Goal: Task Accomplishment & Management: Use online tool/utility

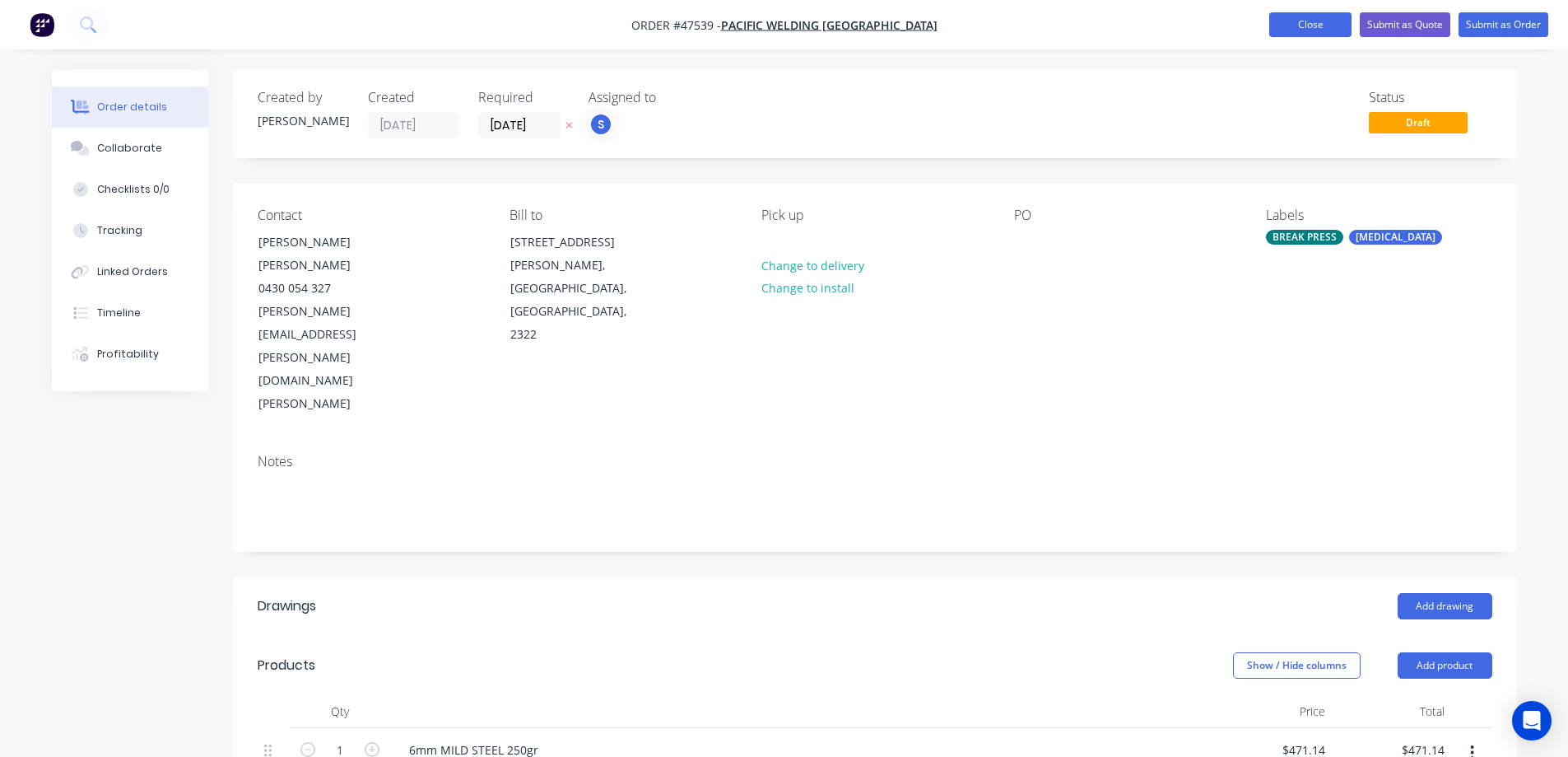
type input "$471.14"
click at [1324, 23] on button "Close" at bounding box center [1310, 25] width 82 height 25
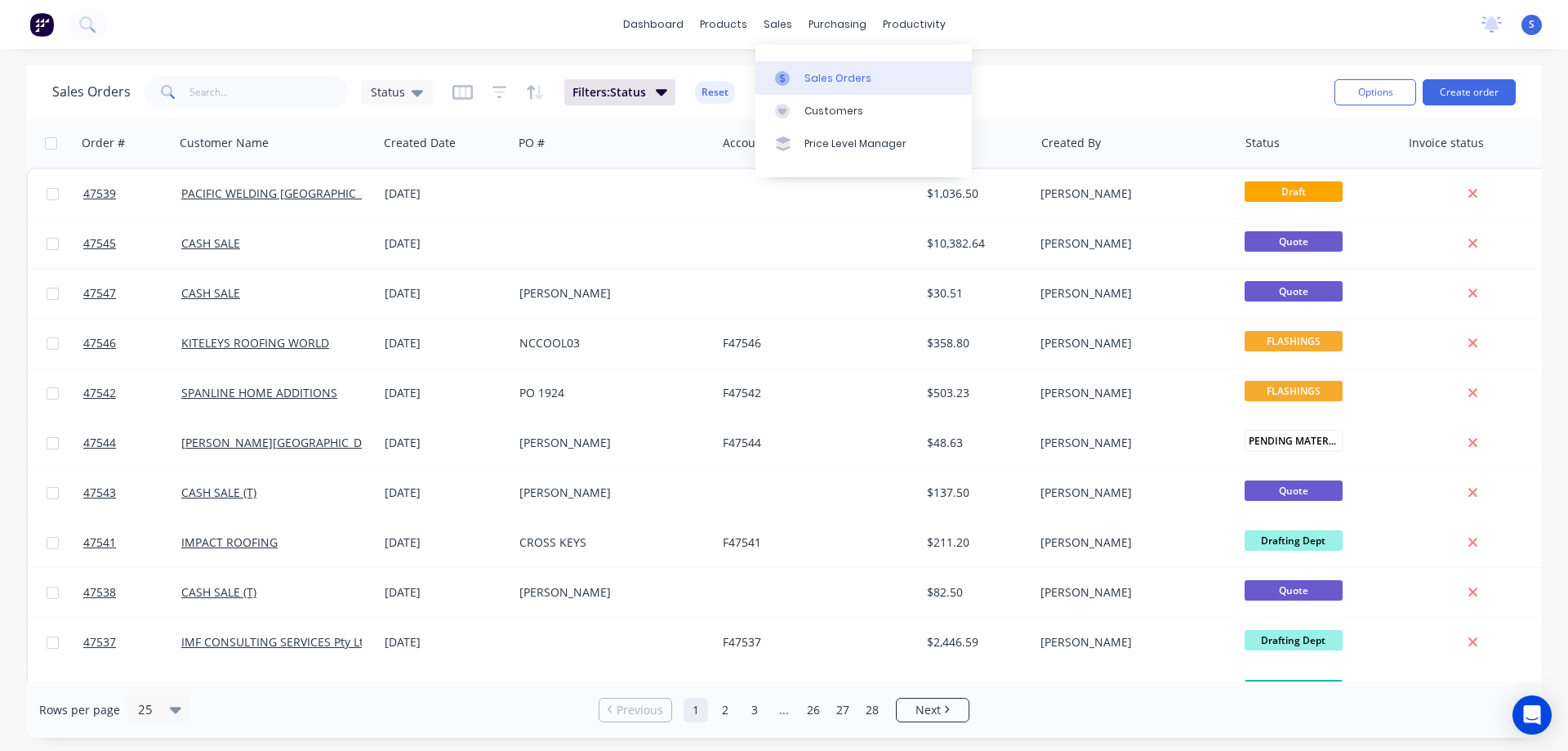
click at [820, 81] on div "Sales Orders" at bounding box center [837, 78] width 67 height 15
click at [212, 92] on input "text" at bounding box center [269, 92] width 159 height 32
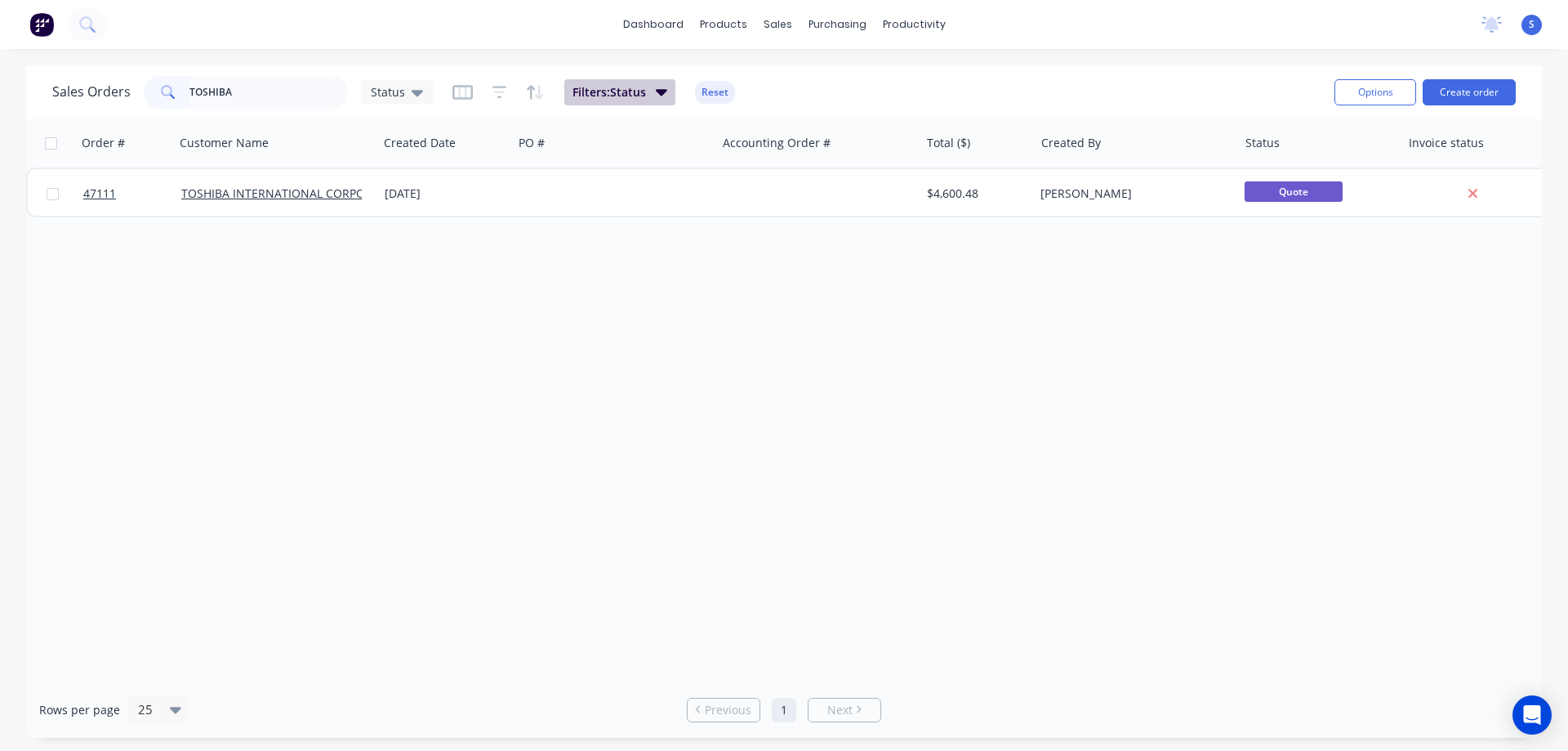
click at [662, 92] on icon "button" at bounding box center [661, 92] width 11 height 6
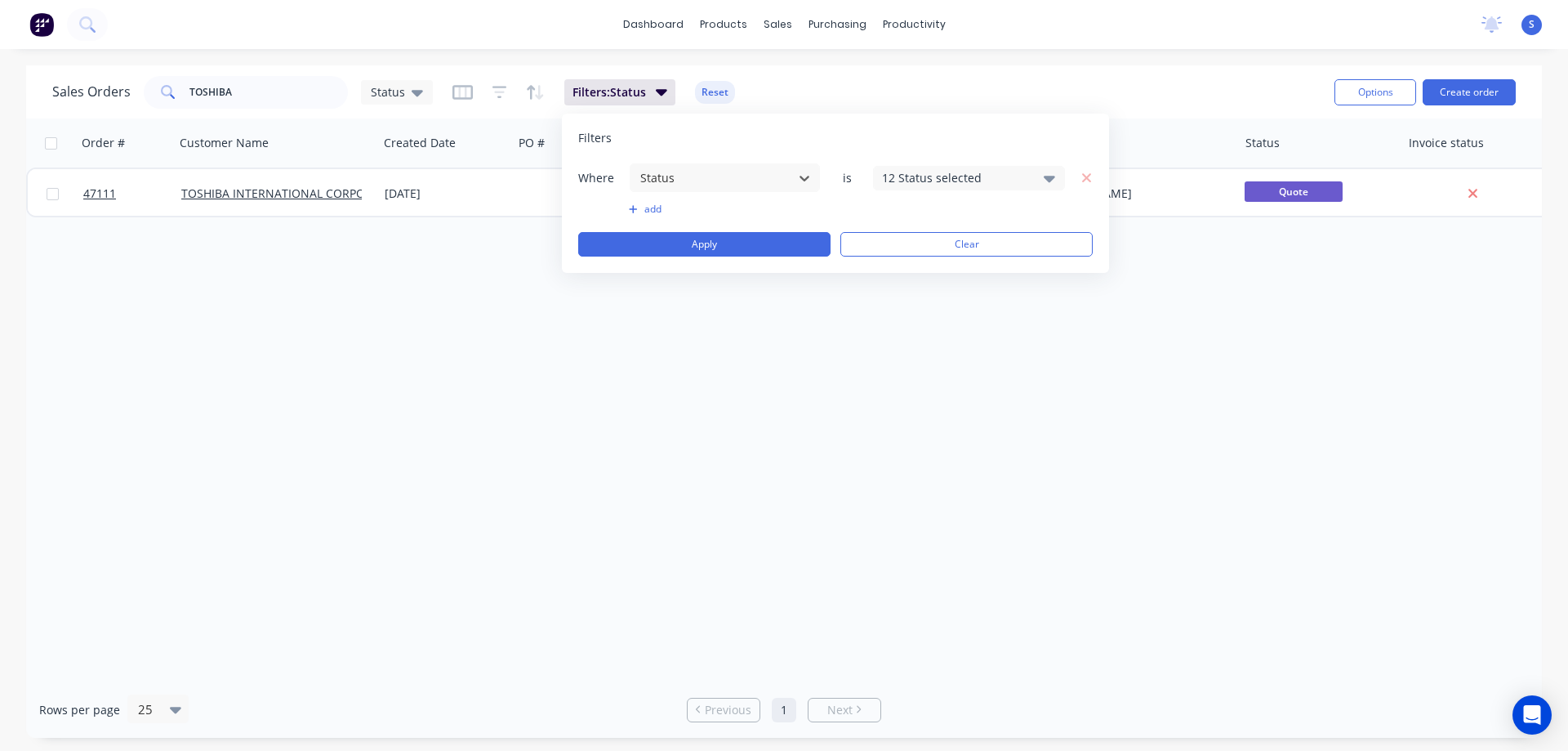
click at [288, 270] on div "Order # Customer Name Created Date PO # Accounting Order # Total ($) Created By…" at bounding box center [784, 399] width 1516 height 563
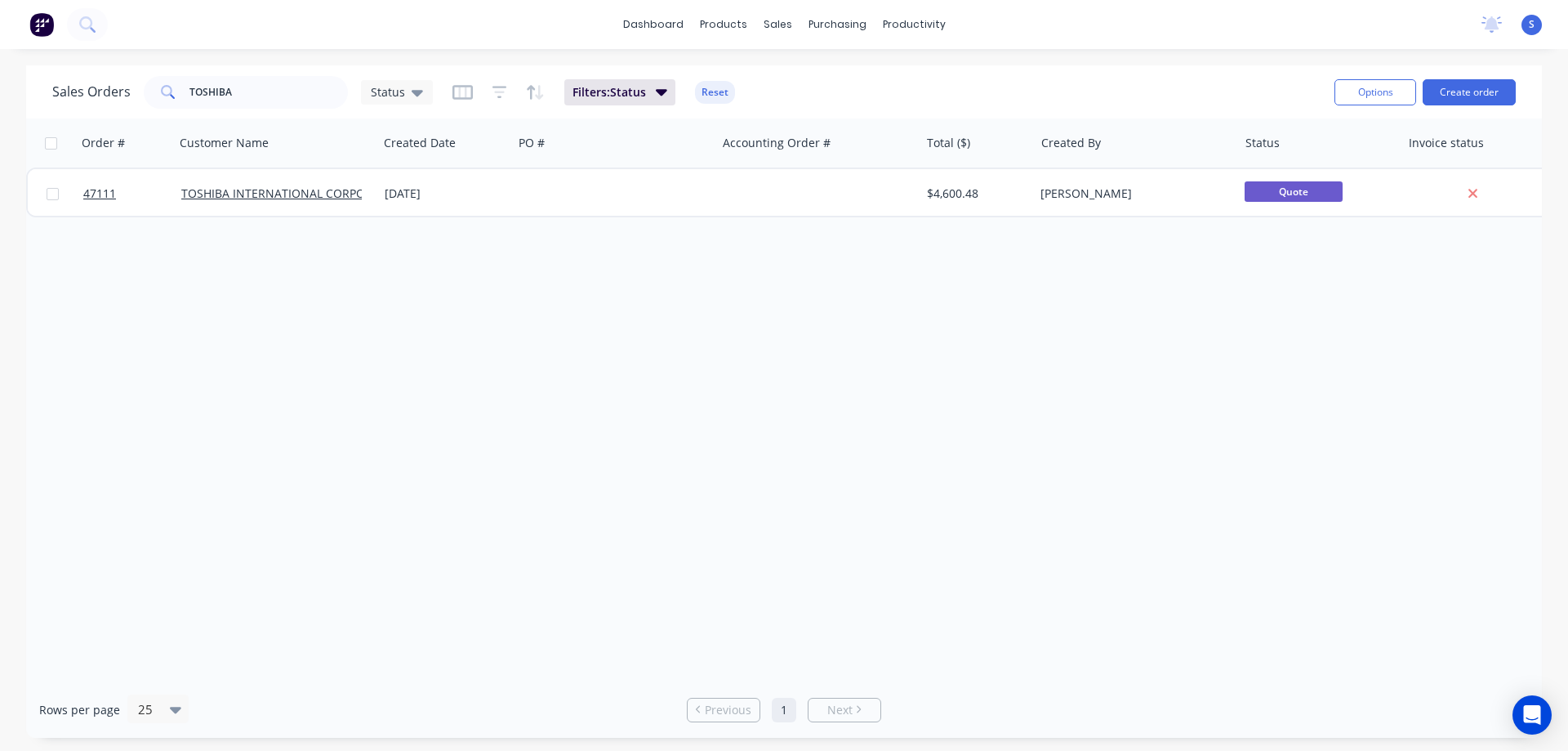
click at [697, 345] on div "Order # Customer Name Created Date PO # Accounting Order # Total ($) Created By…" at bounding box center [784, 399] width 1516 height 563
click at [825, 78] on div "Sales Orders" at bounding box center [837, 78] width 67 height 15
click at [307, 88] on input "TOSHIBA" at bounding box center [269, 92] width 159 height 32
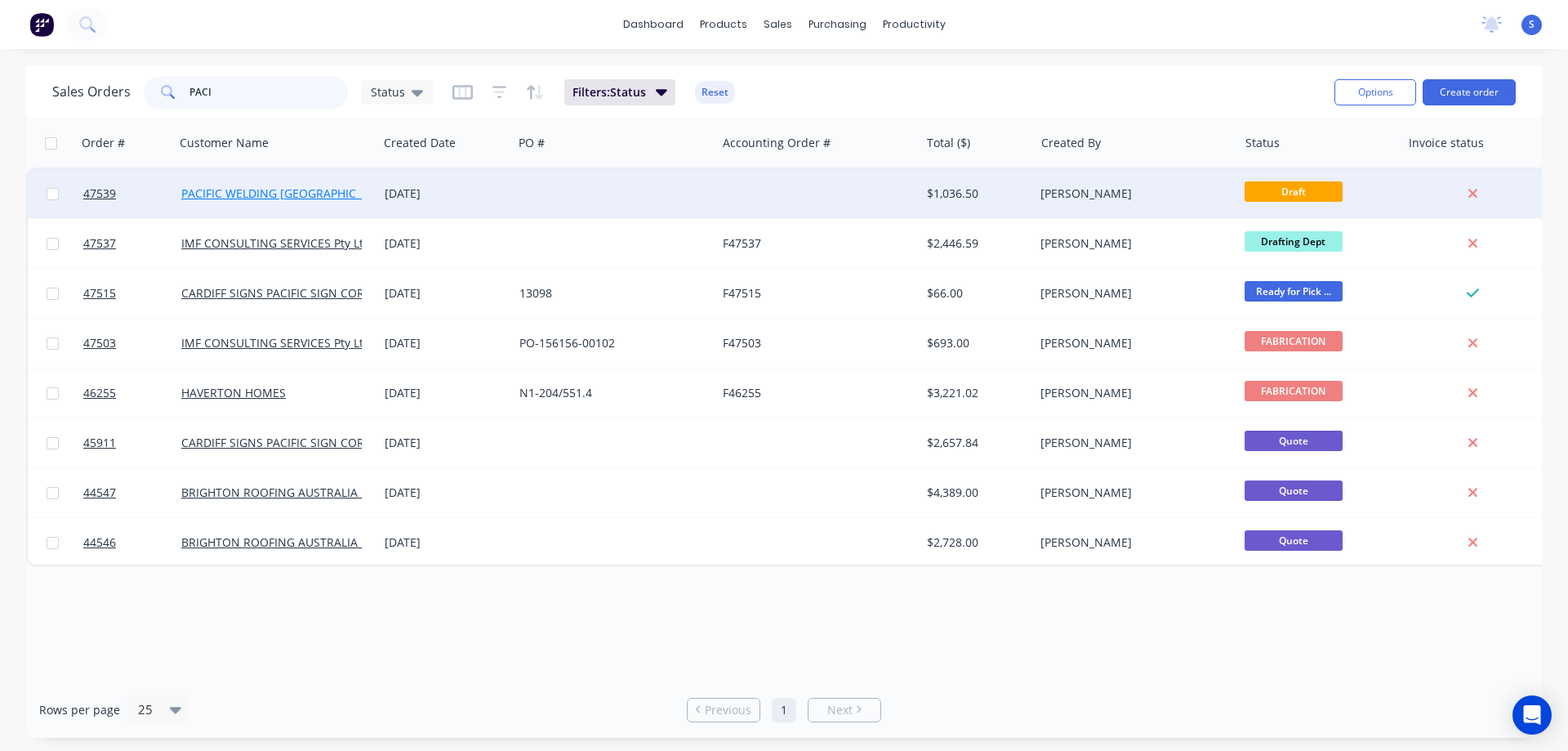
type input "PACI"
click at [308, 189] on link "PACIFIC WELDING [GEOGRAPHIC_DATA]" at bounding box center [287, 193] width 212 height 16
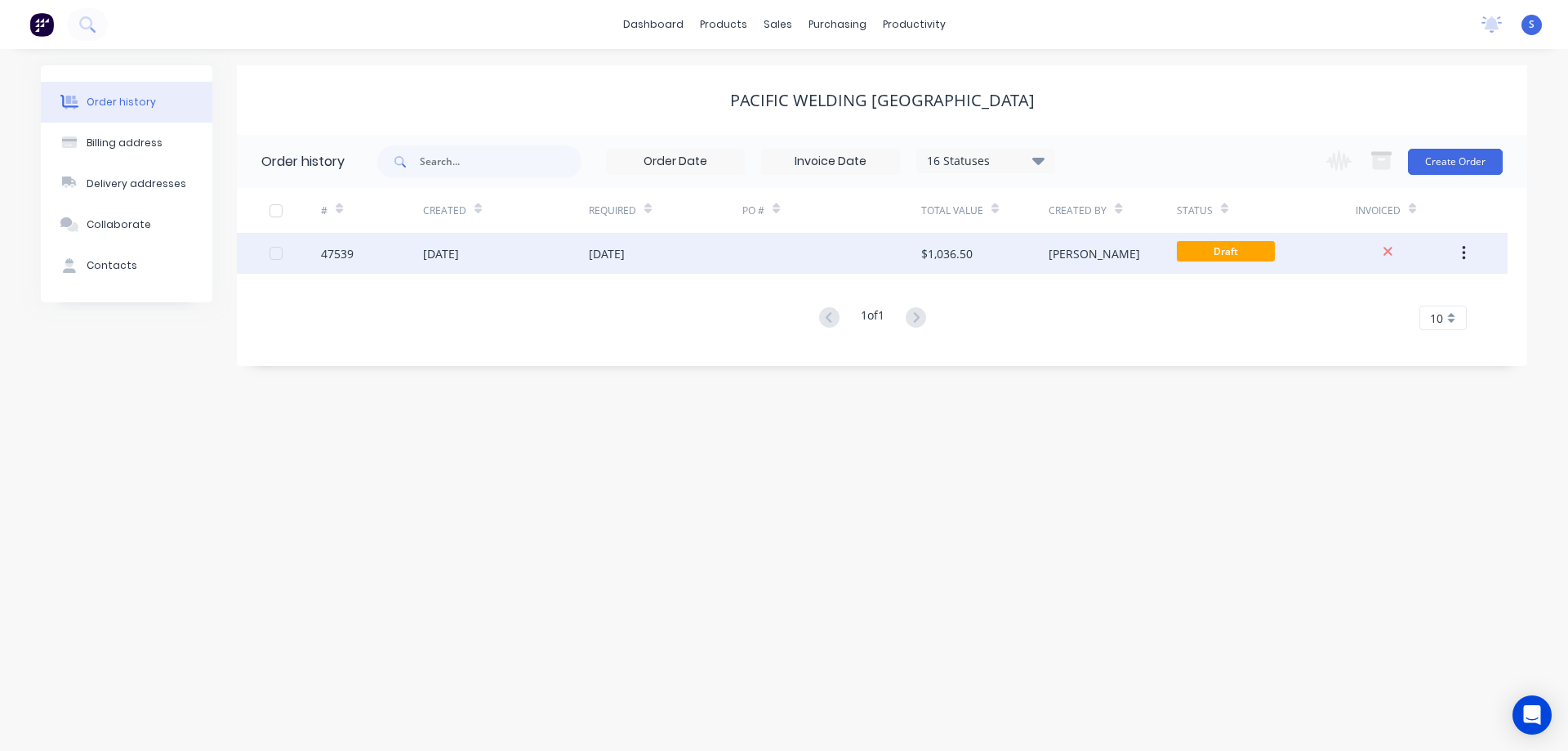
click at [780, 256] on div at bounding box center [831, 253] width 178 height 41
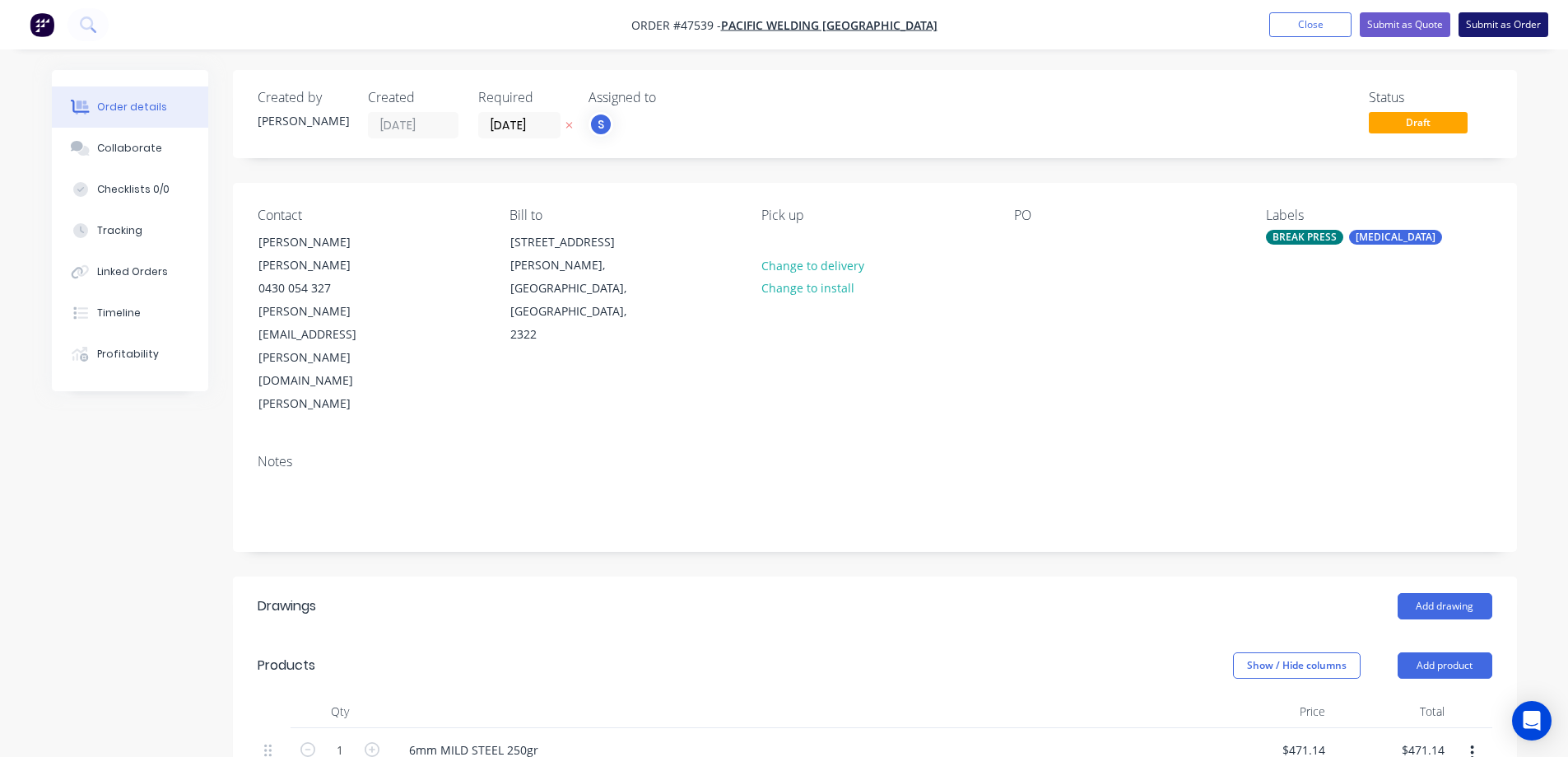
click at [1490, 27] on button "Submit as Order" at bounding box center [1504, 25] width 90 height 25
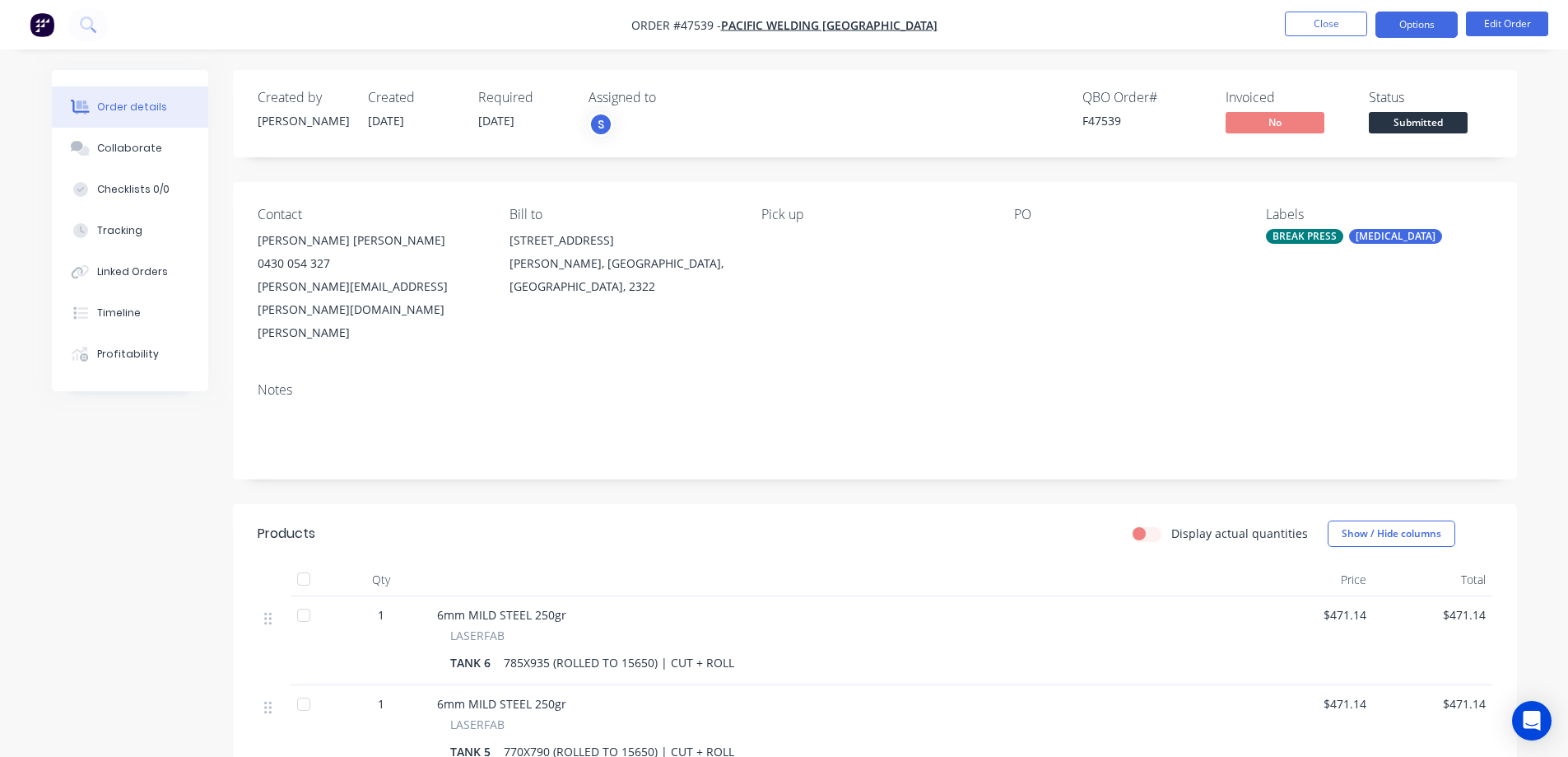
click at [1412, 13] on button "Options" at bounding box center [1415, 25] width 82 height 26
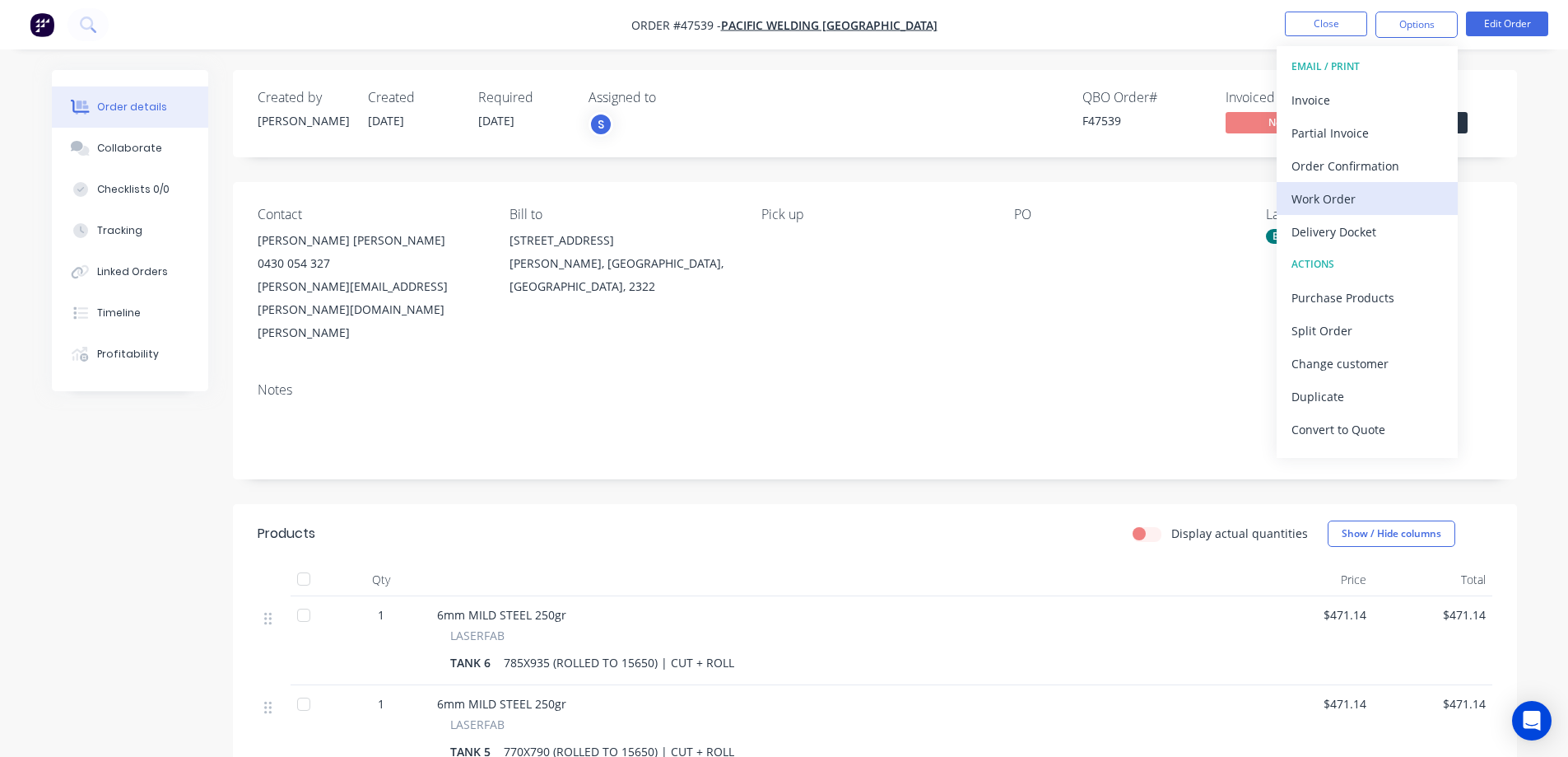
click at [1325, 198] on div "Work Order" at bounding box center [1367, 199] width 152 height 24
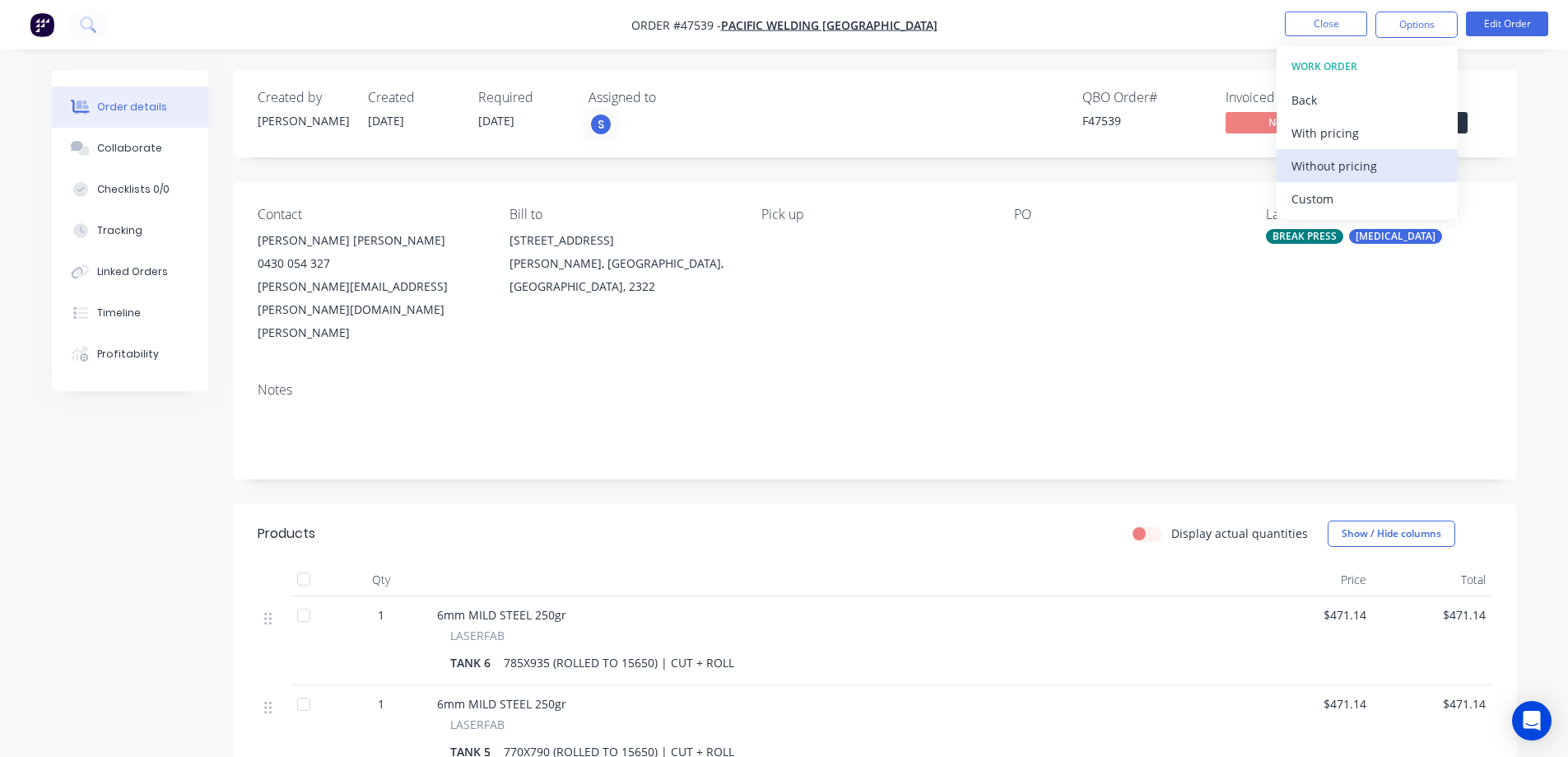
click at [1323, 161] on div "Without pricing" at bounding box center [1367, 166] width 152 height 24
